Goal: Information Seeking & Learning: Learn about a topic

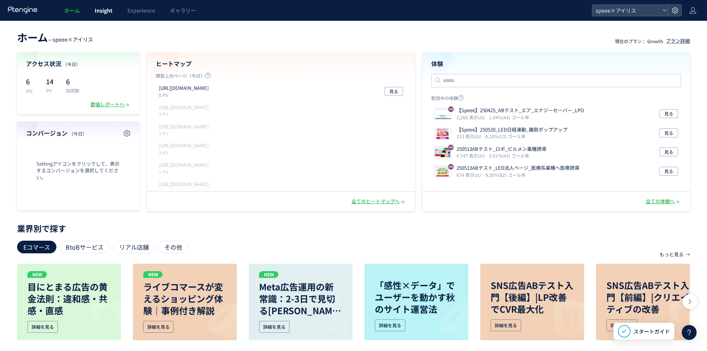
click at [98, 7] on span "Insight" at bounding box center [104, 10] width 18 height 7
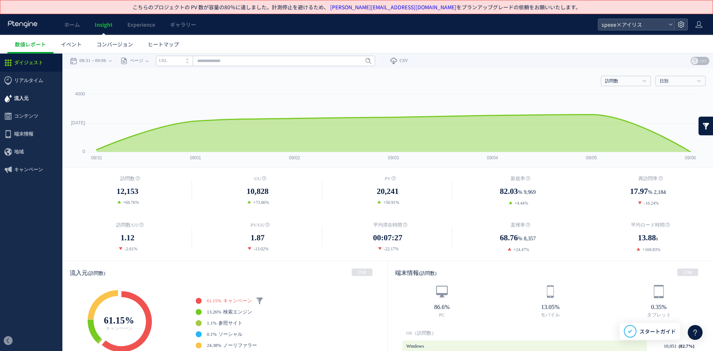
click at [24, 102] on span "流入元" at bounding box center [21, 98] width 14 height 18
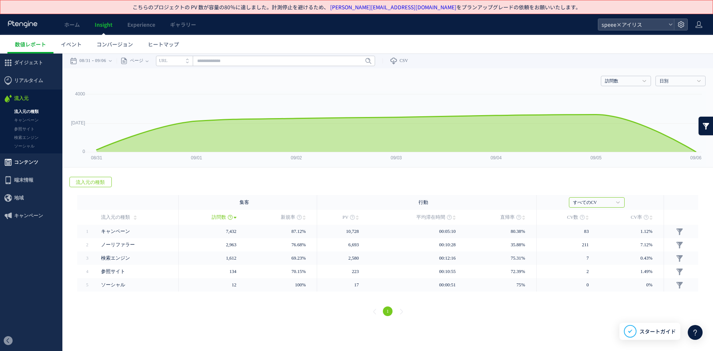
click at [32, 166] on span "コンテンツ" at bounding box center [26, 162] width 24 height 18
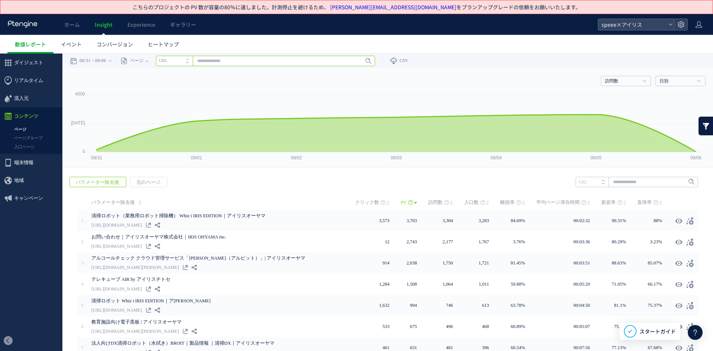
click at [213, 57] on input "text" at bounding box center [265, 61] width 219 height 10
paste input "**********"
click at [358, 56] on div "Enter" at bounding box center [362, 61] width 19 height 10
click at [356, 60] on link "Enter" at bounding box center [363, 61] width 21 height 8
click at [298, 60] on input "**********" at bounding box center [265, 61] width 219 height 10
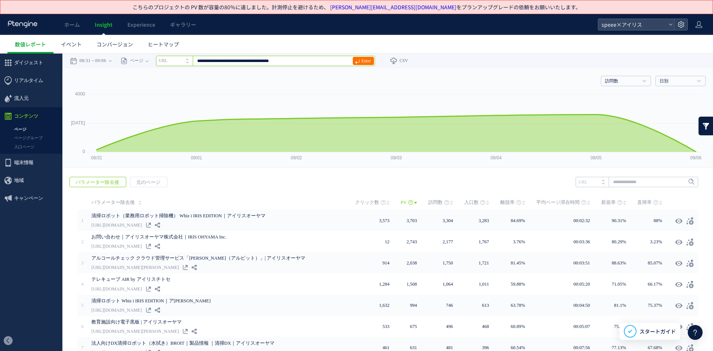
paste input "text"
type input "**********"
click at [367, 62] on span "Enter" at bounding box center [366, 61] width 10 height 8
click at [98, 58] on time "09/06" at bounding box center [100, 60] width 11 height 15
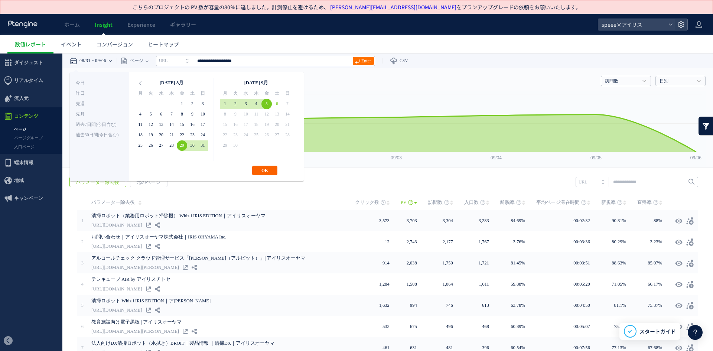
click at [270, 167] on button "OK" at bounding box center [264, 171] width 25 height 10
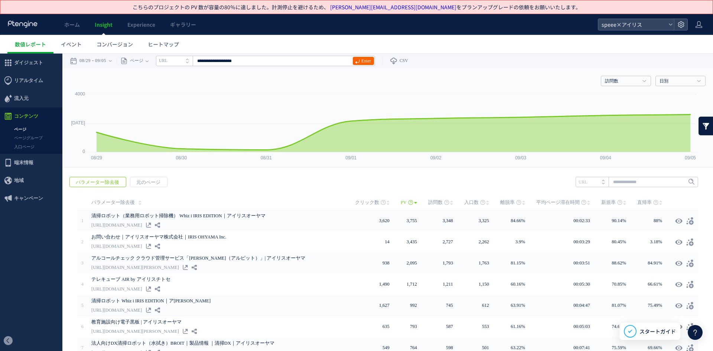
click at [363, 58] on link "Enter" at bounding box center [363, 61] width 21 height 8
click at [454, 98] on icon at bounding box center [436, 104] width 40 height 22
click at [583, 181] on li "URL" at bounding box center [591, 182] width 33 height 10
click at [170, 65] on li "URL" at bounding box center [174, 61] width 37 height 10
click at [179, 60] on icon "タイトル名" at bounding box center [170, 60] width 22 height 5
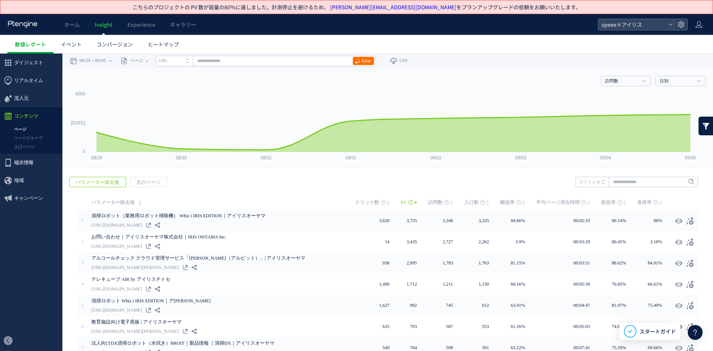
click at [179, 61] on li "URL" at bounding box center [174, 61] width 37 height 10
click at [179, 61] on icon "タイトル名" at bounding box center [170, 60] width 22 height 5
click at [202, 60] on input "text" at bounding box center [265, 61] width 219 height 10
paste input "**********"
drag, startPoint x: 214, startPoint y: 59, endPoint x: 290, endPoint y: 59, distance: 76.1
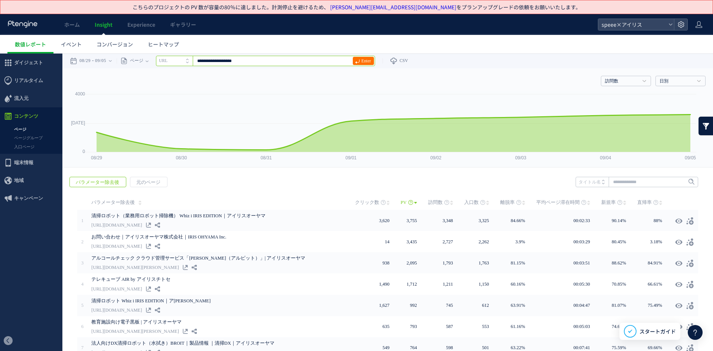
click at [290, 59] on input "**********" at bounding box center [265, 61] width 219 height 10
type input "***"
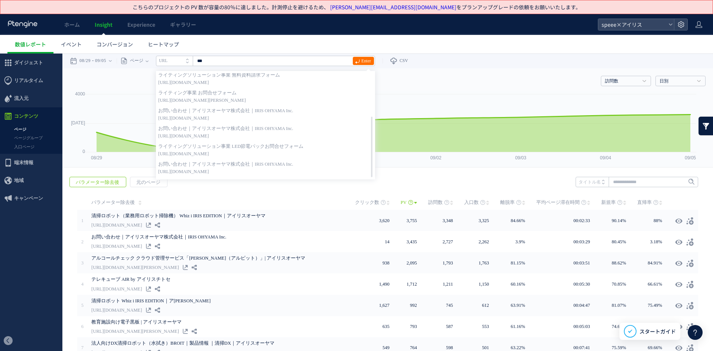
click at [497, 80] on div "訪問数 訪問数 [GEOGRAPHIC_DATA] PV 新規率 再訪問率 訪問数/UU PV/UU 平均滞在時間 直帰率 平均ロード時間 日別" at bounding box center [387, 79] width 635 height 22
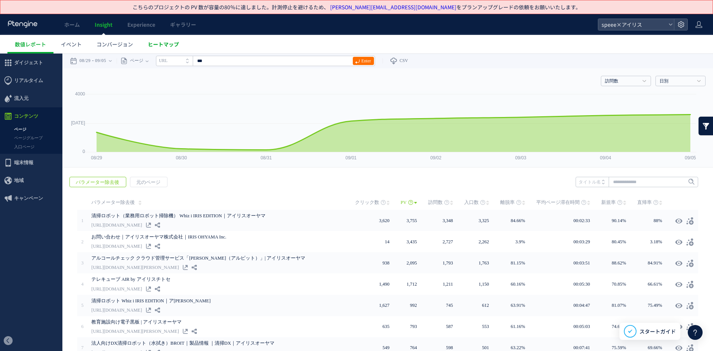
click at [165, 44] on span "ヒートマップ" at bounding box center [163, 43] width 31 height 7
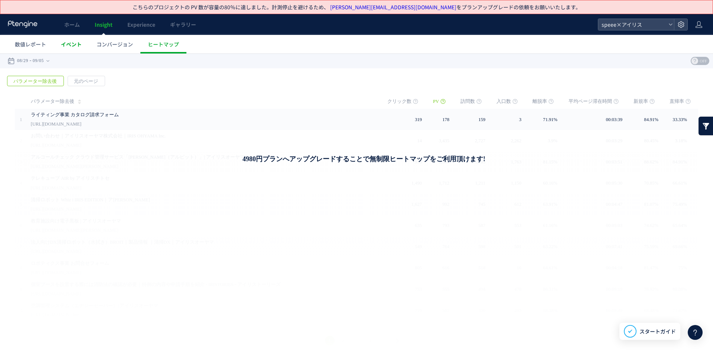
click at [67, 45] on span "イベント" at bounding box center [71, 43] width 21 height 7
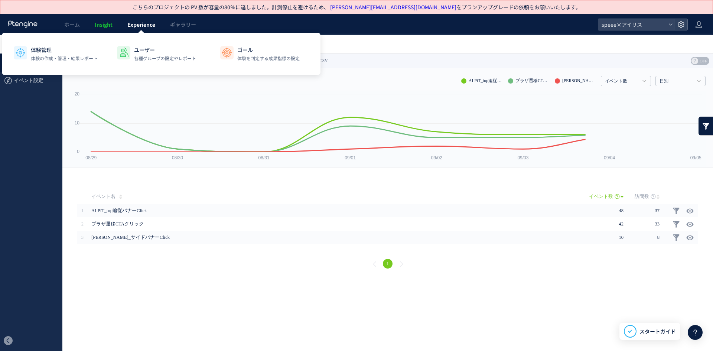
click at [143, 26] on span "Experience" at bounding box center [141, 24] width 28 height 7
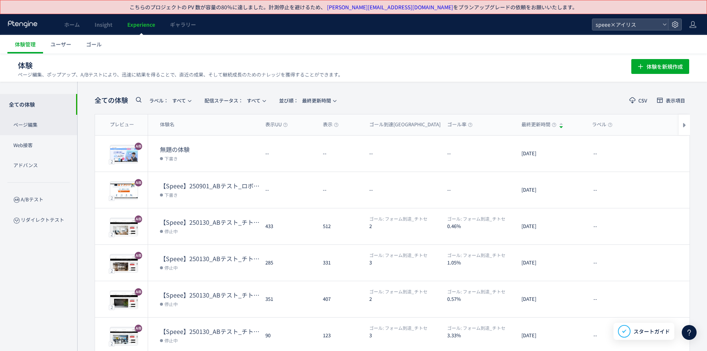
click at [48, 134] on p "ページ編集" at bounding box center [38, 125] width 77 height 20
click at [101, 17] on link "Insight" at bounding box center [103, 24] width 33 height 21
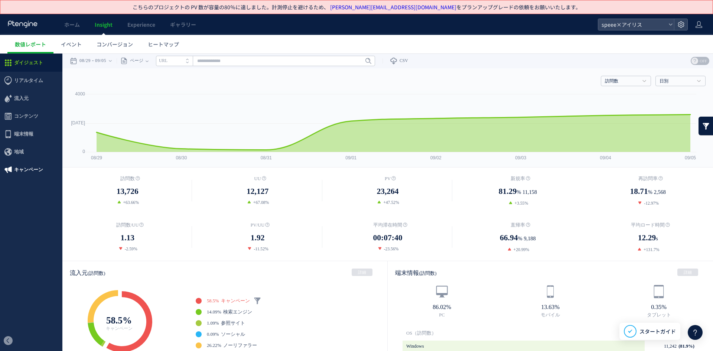
click at [24, 167] on span "キャンペーン" at bounding box center [28, 170] width 29 height 18
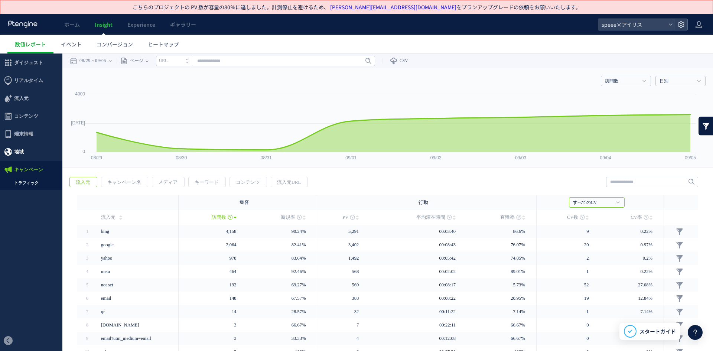
click at [24, 152] on span "地域" at bounding box center [31, 152] width 62 height 18
click at [24, 135] on span "端末情報" at bounding box center [23, 134] width 19 height 18
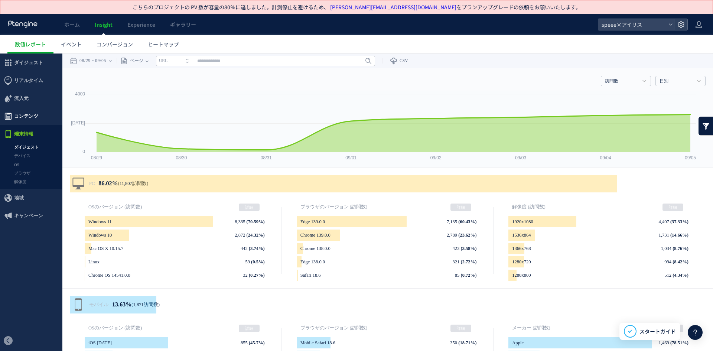
click at [24, 116] on span "コンテンツ" at bounding box center [26, 116] width 24 height 18
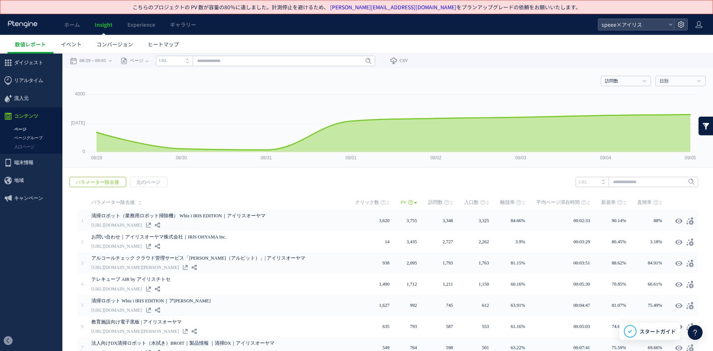
click at [36, 136] on link "ページグループ" at bounding box center [31, 138] width 62 height 9
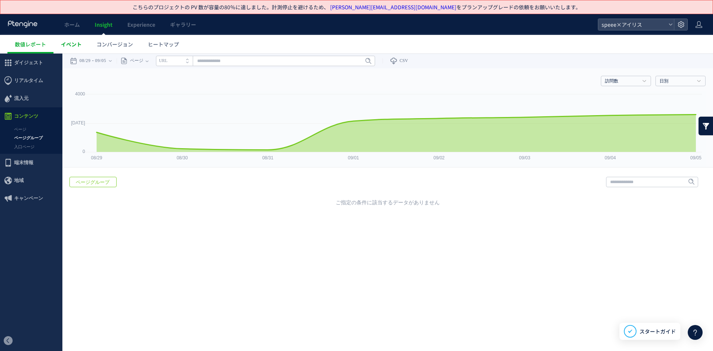
click at [63, 45] on span "イベント" at bounding box center [71, 43] width 21 height 7
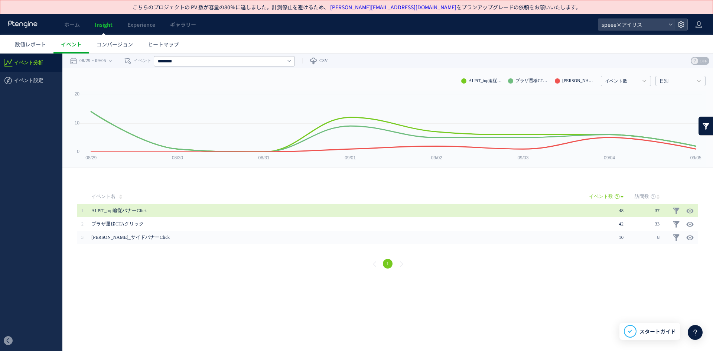
click at [125, 208] on span "ALPiT_top追従バナーClick" at bounding box center [310, 210] width 438 height 13
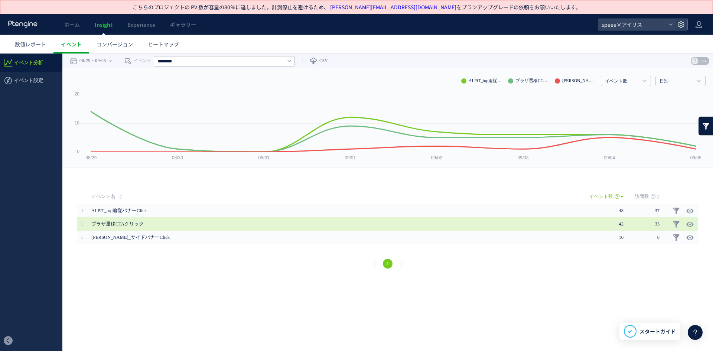
click at [135, 225] on span "プラザ遷移CTAクリック" at bounding box center [310, 223] width 438 height 13
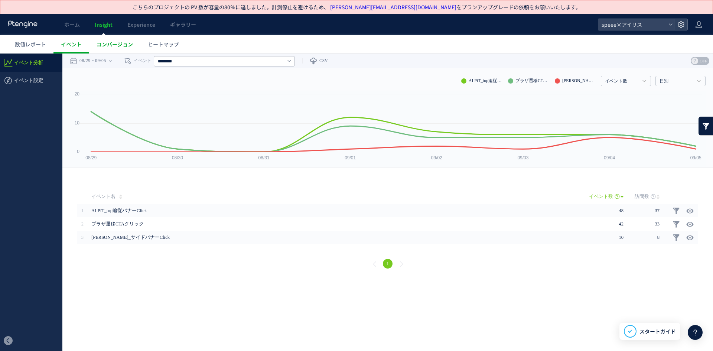
click at [117, 45] on span "コンバージョン" at bounding box center [115, 43] width 36 height 7
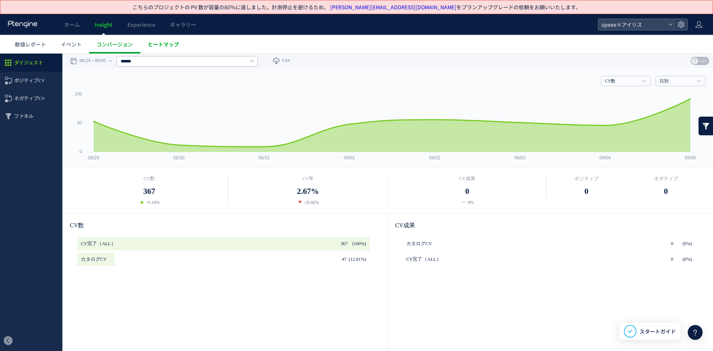
click at [166, 47] on span "ヒートマップ" at bounding box center [163, 43] width 31 height 7
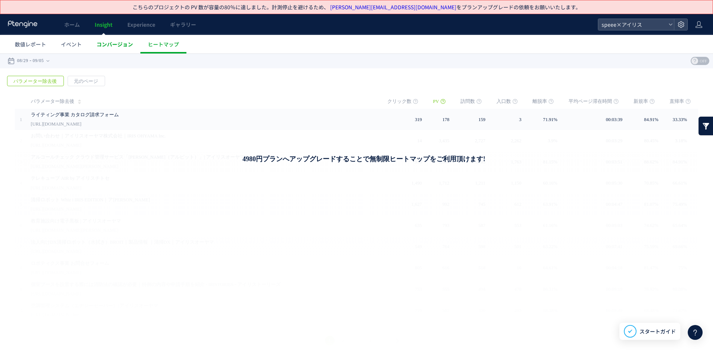
click at [115, 43] on span "コンバージョン" at bounding box center [115, 43] width 36 height 7
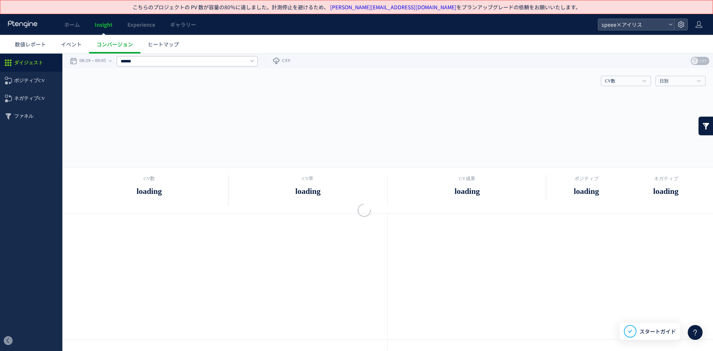
click at [131, 23] on div at bounding box center [356, 175] width 713 height 351
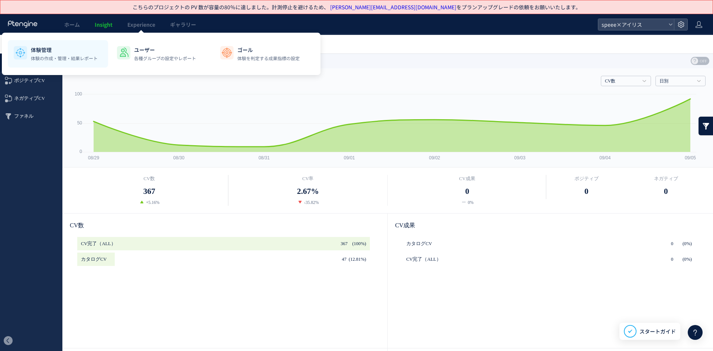
click at [81, 50] on p "体験管理" at bounding box center [64, 49] width 67 height 7
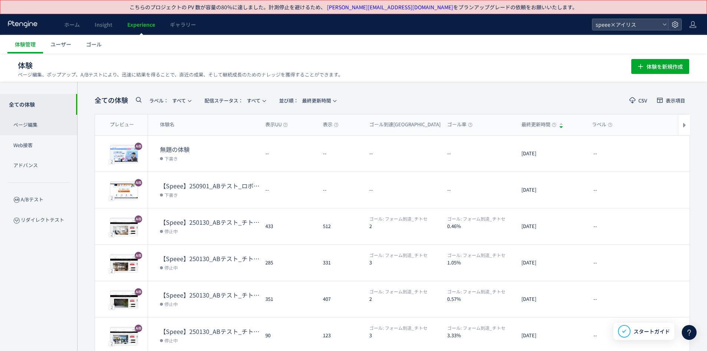
click at [38, 127] on p "ページ編集" at bounding box center [38, 125] width 77 height 20
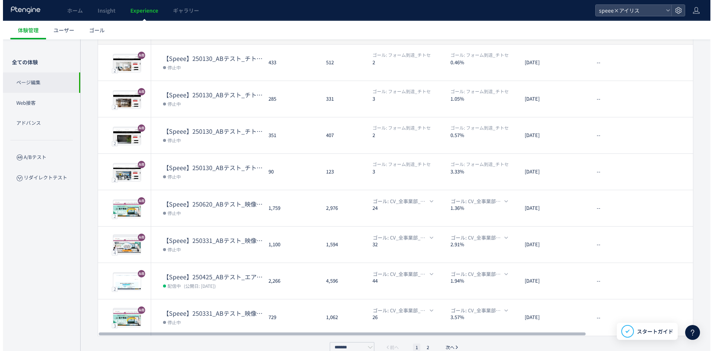
scroll to position [176, 0]
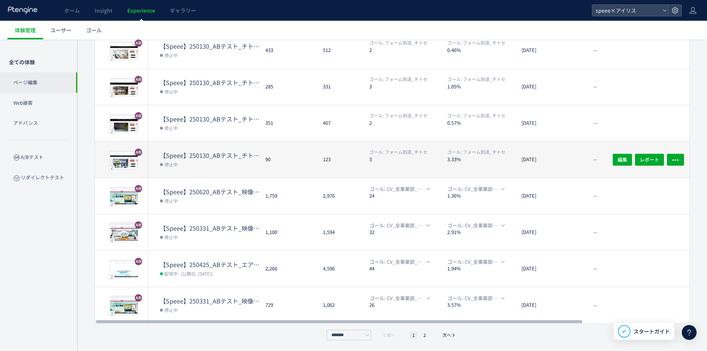
click at [242, 161] on dd "停止中" at bounding box center [209, 164] width 99 height 10
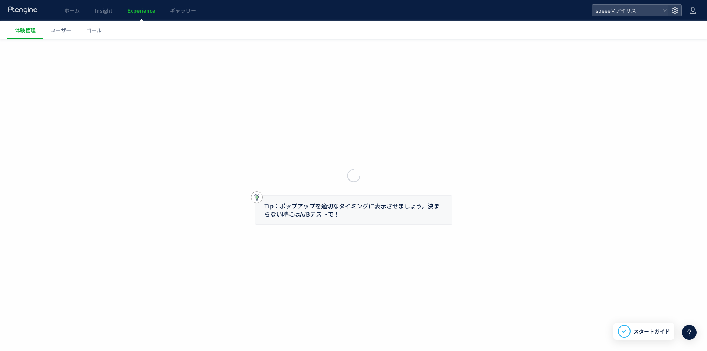
scroll to position [14, 0]
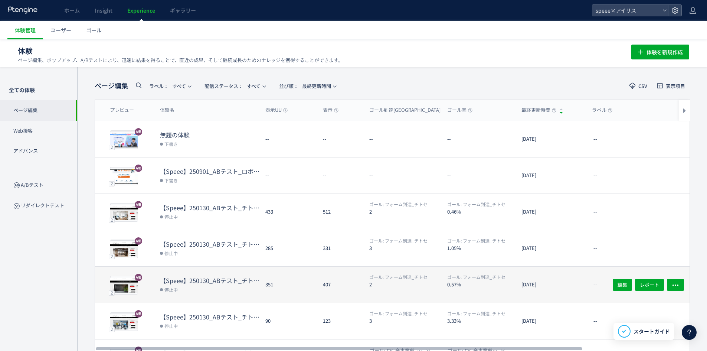
click at [219, 280] on dt "【Speee】250130_ABテスト_チトセ_IRISTORIES③_LPO" at bounding box center [209, 280] width 99 height 9
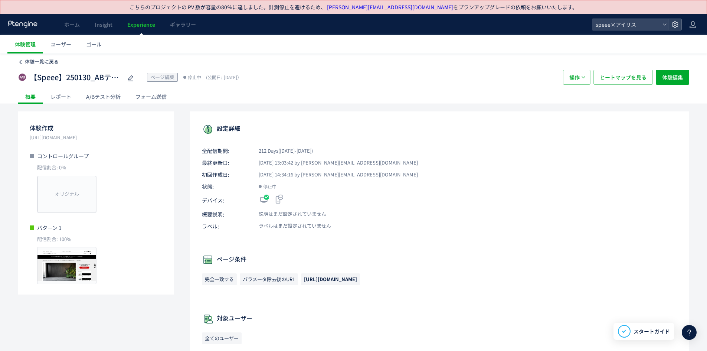
click at [40, 60] on span "体験一覧に戻る" at bounding box center [42, 61] width 34 height 7
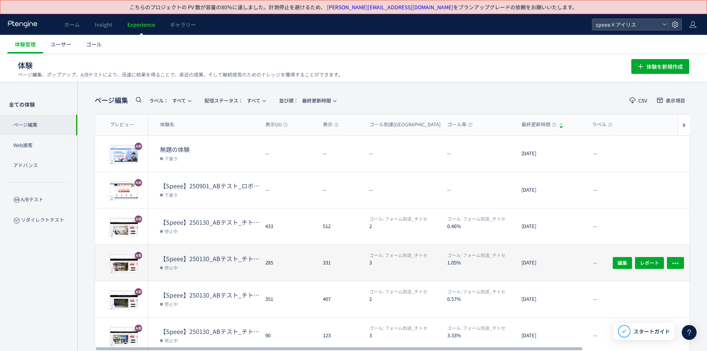
click at [209, 254] on dt "【Speee】250130_ABテスト_チトセ_IRISTORIES②_LPO" at bounding box center [209, 258] width 99 height 9
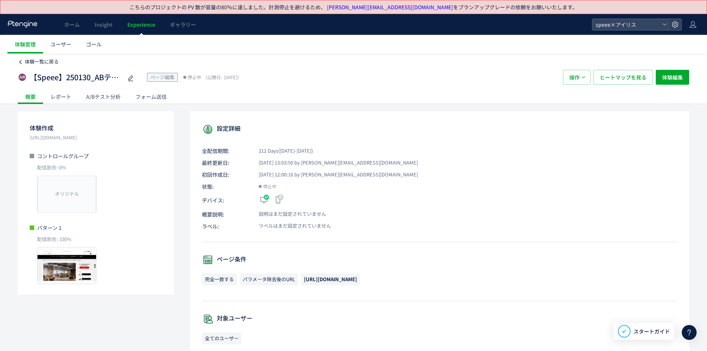
click at [35, 59] on span "体験一覧に戻る" at bounding box center [42, 61] width 34 height 7
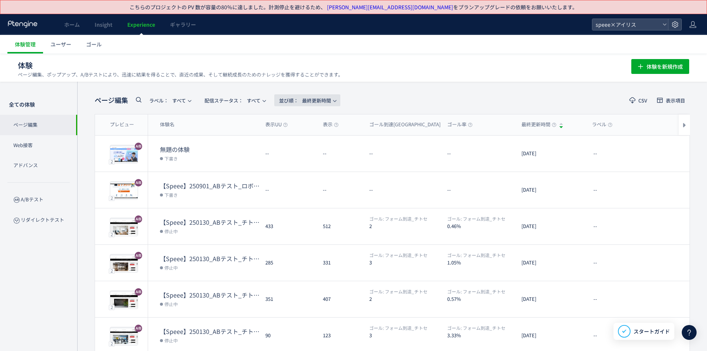
click at [327, 99] on span "並び順： 最終更新時間" at bounding box center [305, 100] width 52 height 12
click at [456, 86] on div "ページ編集 ラベル： すべて 配信ステータス​： すべて 並び順： 最終更新時間 CSV 表示項目 プレビュー 体験名 表示UU 表示 ゴール到達UU ゴール…" at bounding box center [392, 304] width 630 height 445
click at [662, 104] on button "表示項目" at bounding box center [671, 100] width 38 height 12
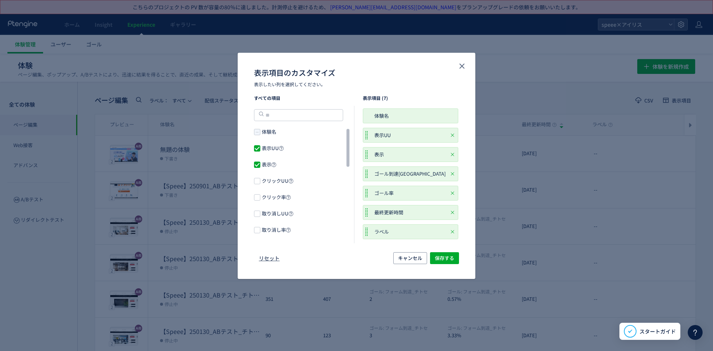
click at [276, 133] on label "体験名" at bounding box center [302, 131] width 96 height 7
click at [257, 128] on label "体験名" at bounding box center [302, 131] width 96 height 7
click at [257, 132] on span "dialog" at bounding box center [257, 132] width 6 height 6
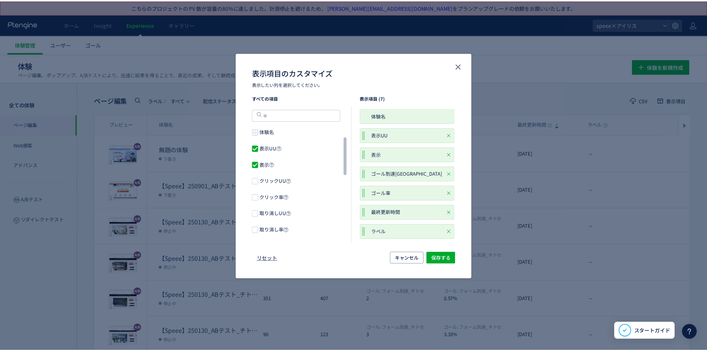
scroll to position [186, 0]
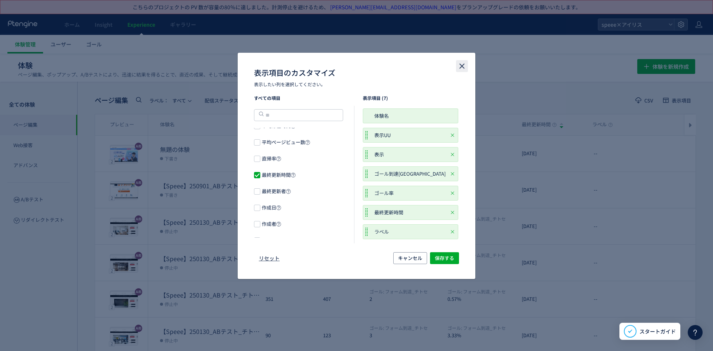
click at [461, 66] on use "close" at bounding box center [461, 65] width 5 height 5
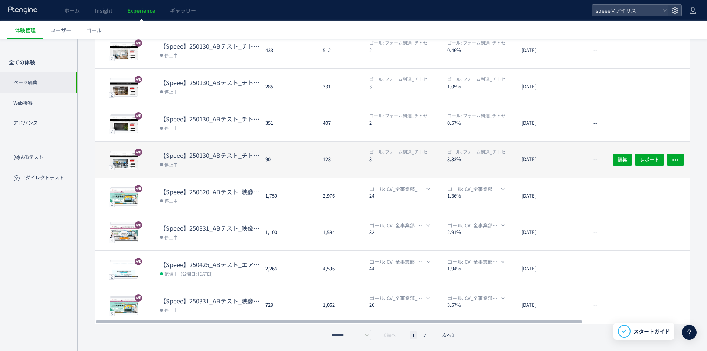
scroll to position [27, 0]
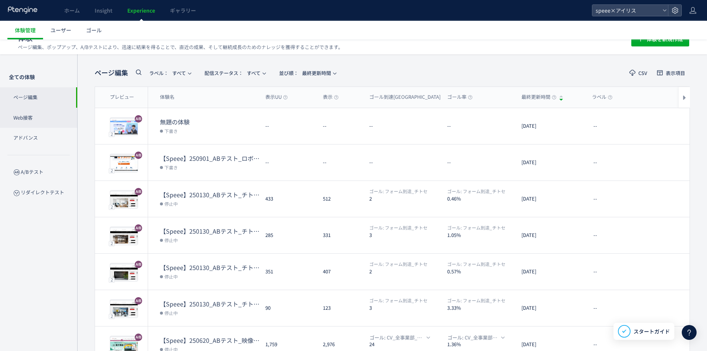
click at [37, 112] on p "Web接客" at bounding box center [38, 118] width 77 height 20
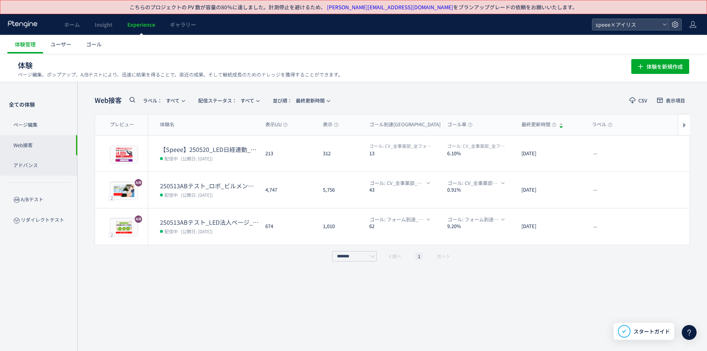
click at [48, 166] on p "アドバンス" at bounding box center [38, 165] width 77 height 20
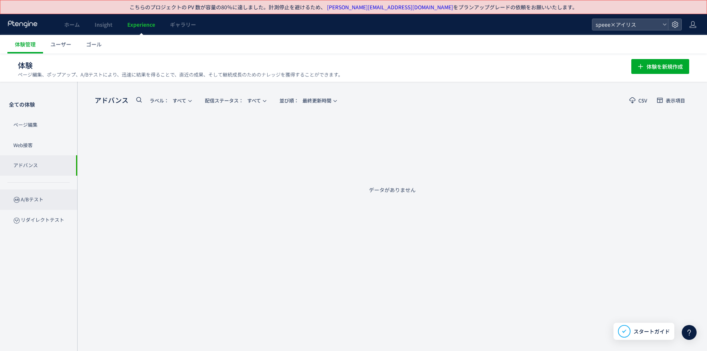
click at [13, 203] on icon at bounding box center [16, 199] width 7 height 7
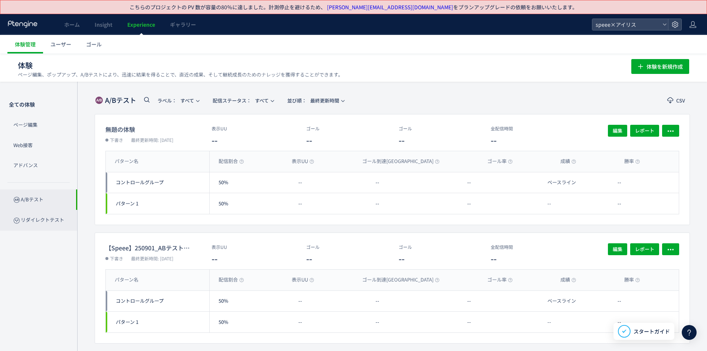
click at [15, 221] on icon at bounding box center [16, 220] width 7 height 7
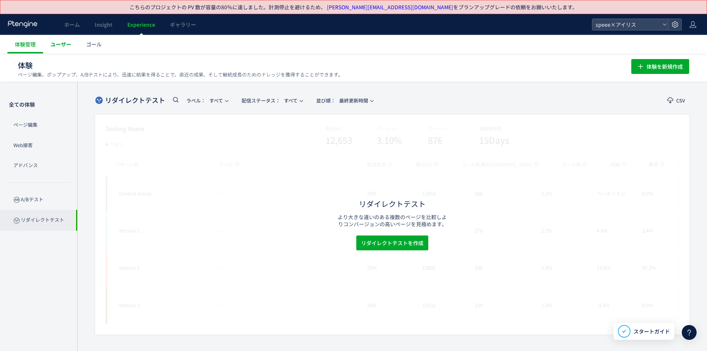
click at [66, 45] on span "ユーザー" at bounding box center [60, 43] width 21 height 7
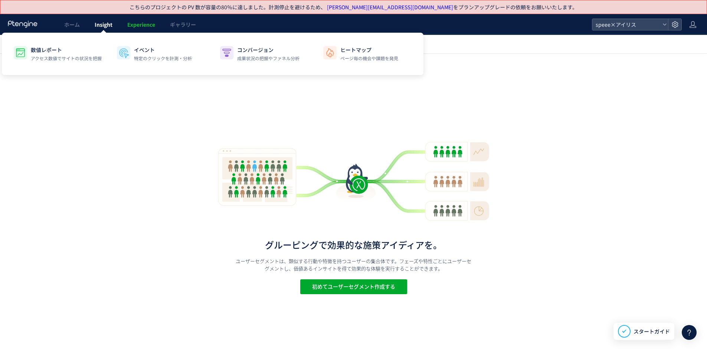
click at [111, 19] on link "Insight" at bounding box center [103, 24] width 33 height 21
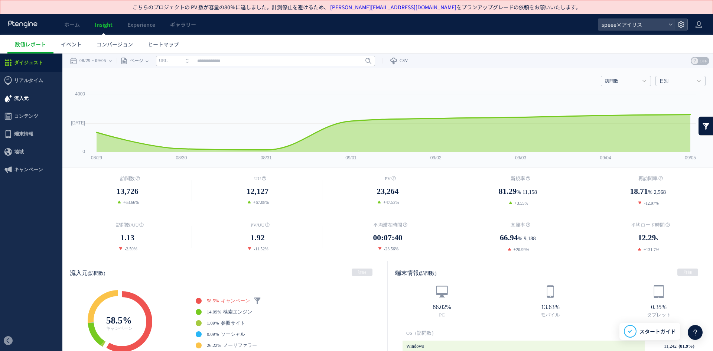
click at [17, 99] on span "流入元" at bounding box center [21, 98] width 14 height 18
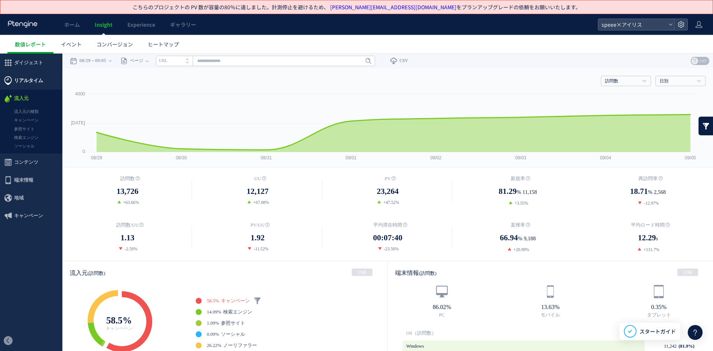
click at [38, 72] on span "リアルタイム" at bounding box center [28, 81] width 29 height 18
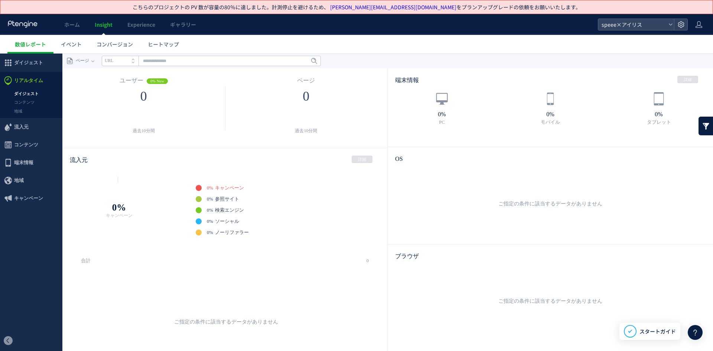
click at [26, 19] on div at bounding box center [22, 24] width 31 height 21
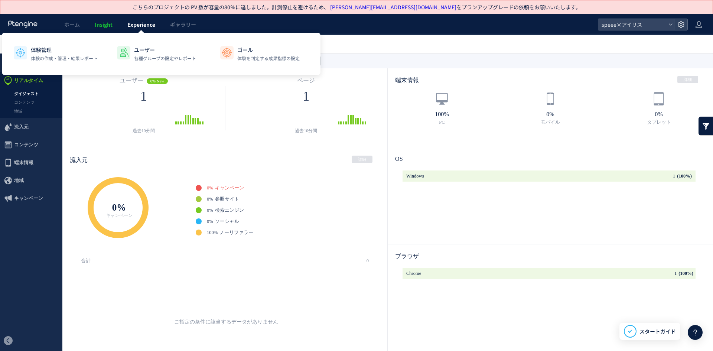
click at [132, 28] on link "Experience" at bounding box center [141, 24] width 43 height 21
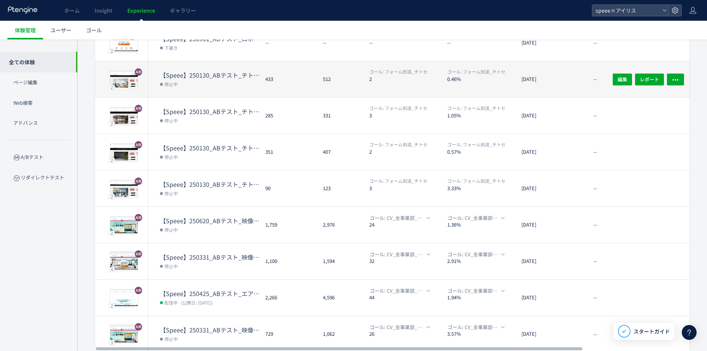
scroll to position [148, 0]
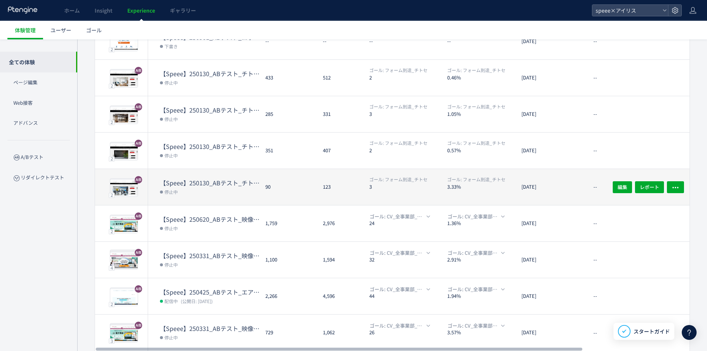
click at [297, 184] on div "90" at bounding box center [288, 187] width 58 height 36
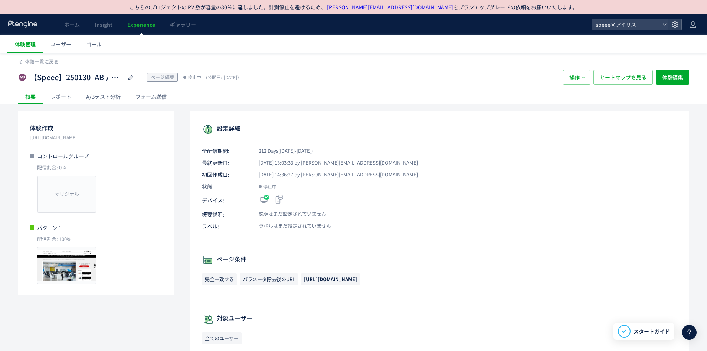
click at [24, 46] on span "体験管理" at bounding box center [25, 43] width 21 height 7
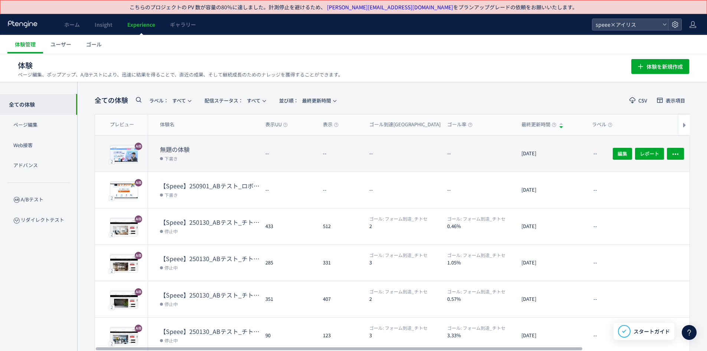
click at [233, 147] on dt "無題の体験" at bounding box center [209, 149] width 99 height 9
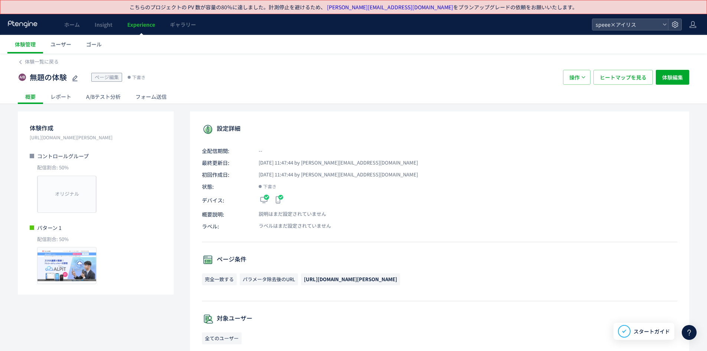
click at [136, 27] on span "Experience" at bounding box center [141, 24] width 28 height 7
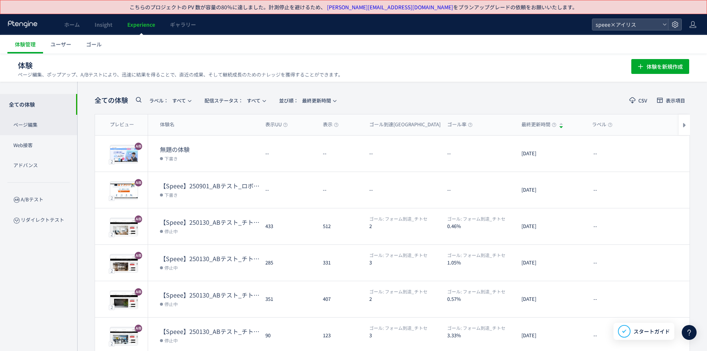
click at [43, 124] on p "ページ編集" at bounding box center [38, 125] width 77 height 20
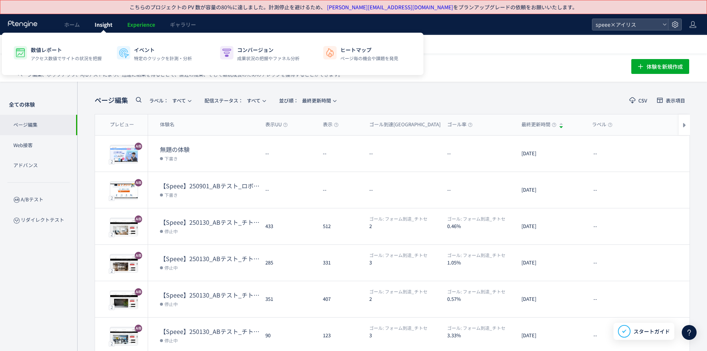
click at [104, 26] on span "Insight" at bounding box center [104, 24] width 18 height 7
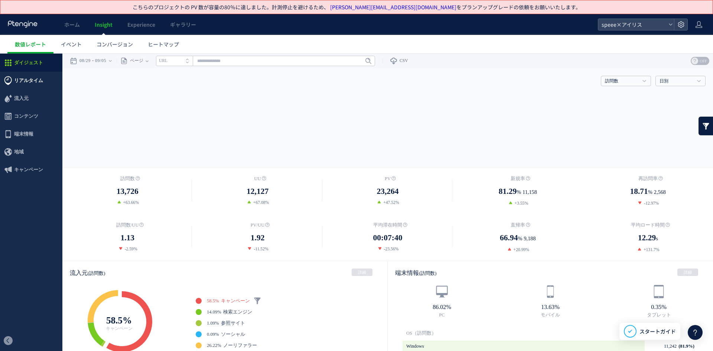
click at [40, 85] on span "リアルタイム" at bounding box center [28, 81] width 29 height 18
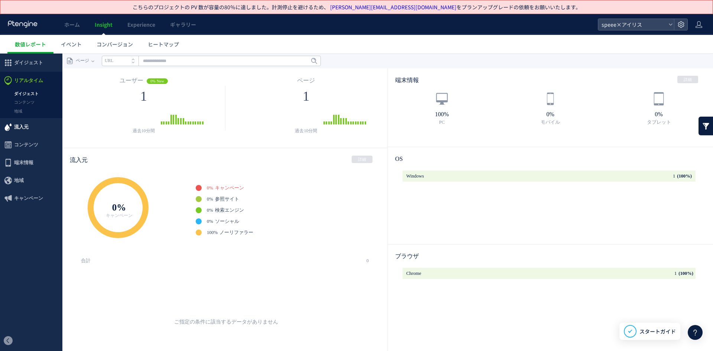
click at [23, 122] on span "流入元" at bounding box center [21, 127] width 14 height 18
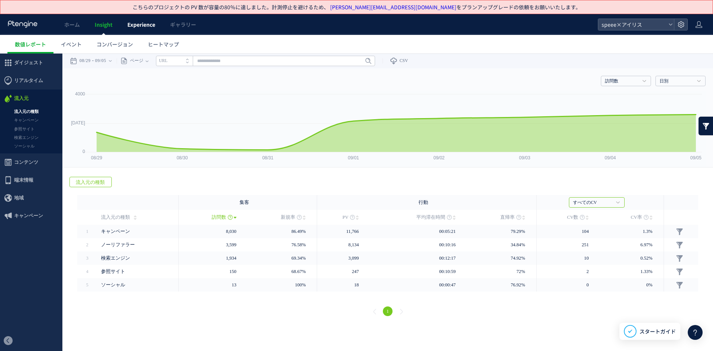
click at [138, 29] on link "Experience" at bounding box center [141, 24] width 43 height 21
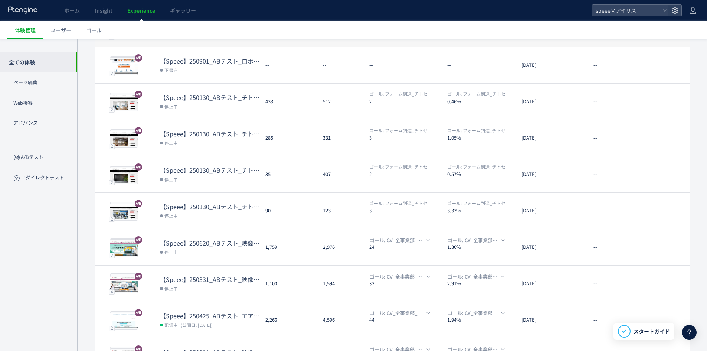
scroll to position [176, 0]
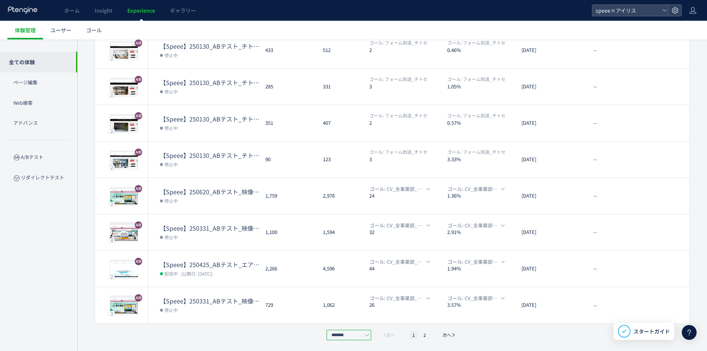
click at [360, 330] on input "*******" at bounding box center [349, 335] width 45 height 10
click at [357, 317] on span "30件/ページ" at bounding box center [348, 315] width 29 height 7
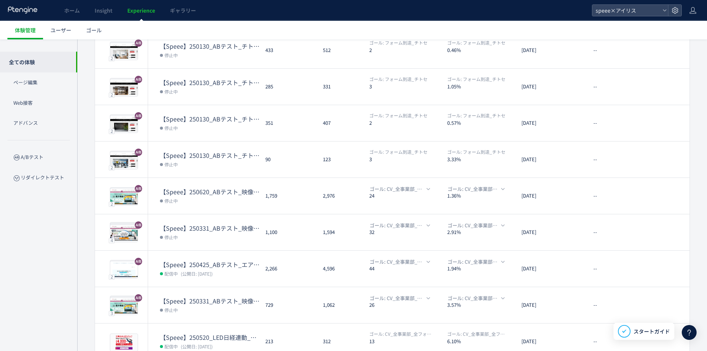
type input "*******"
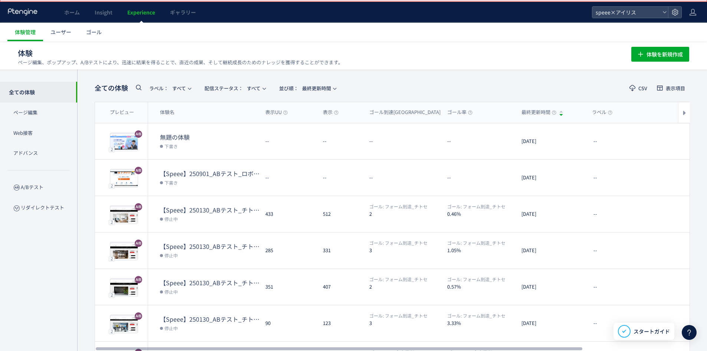
scroll to position [0, 0]
